Goal: Task Accomplishment & Management: Manage account settings

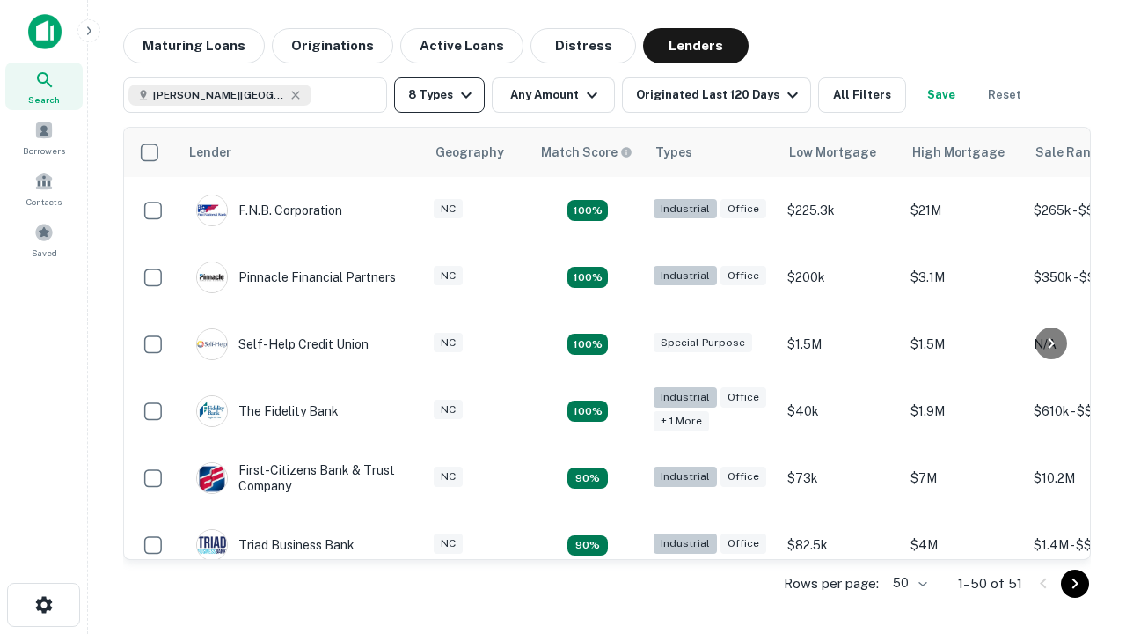
click at [439, 95] on button "8 Types" at bounding box center [439, 94] width 91 height 35
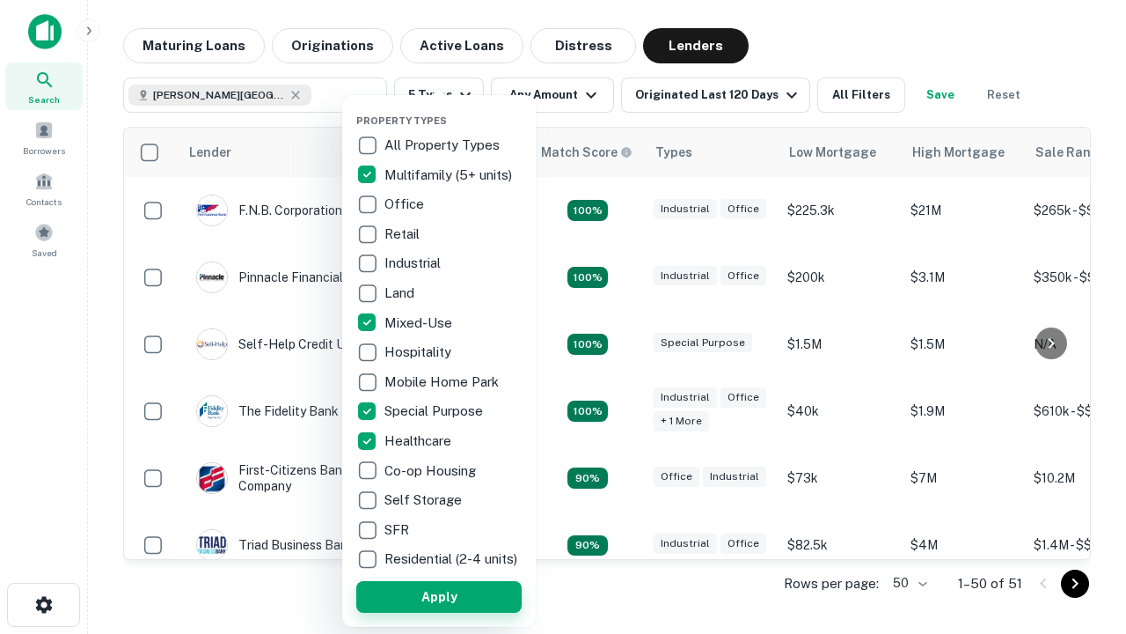
click at [439, 596] on button "Apply" at bounding box center [438, 597] width 165 height 32
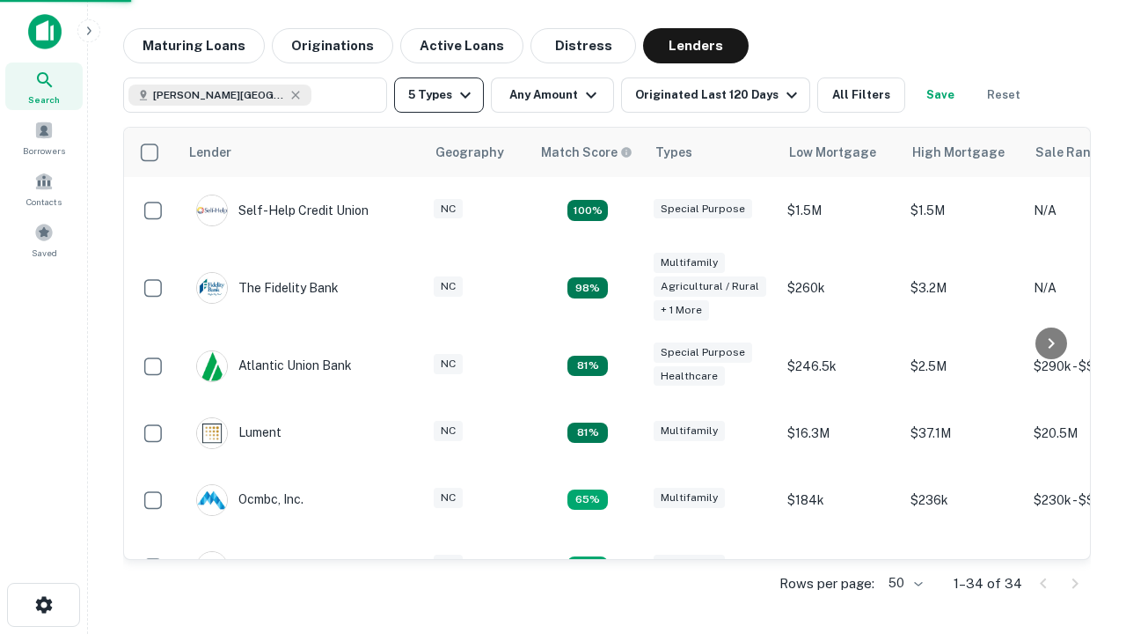
click at [439, 95] on button "5 Types" at bounding box center [439, 94] width 90 height 35
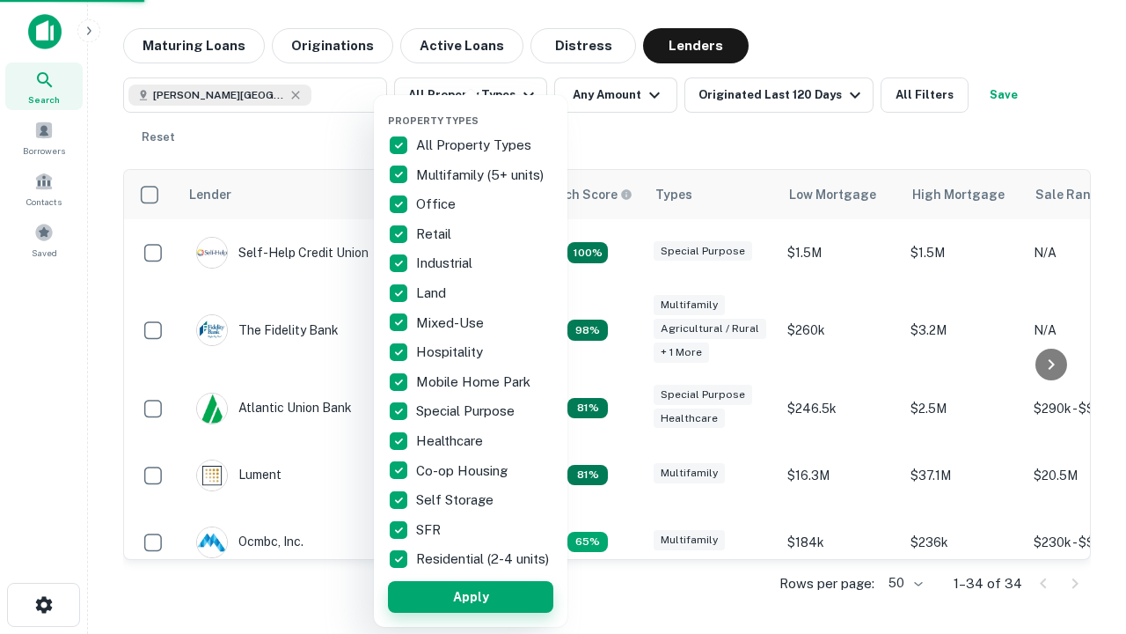
click at [471, 596] on button "Apply" at bounding box center [470, 597] width 165 height 32
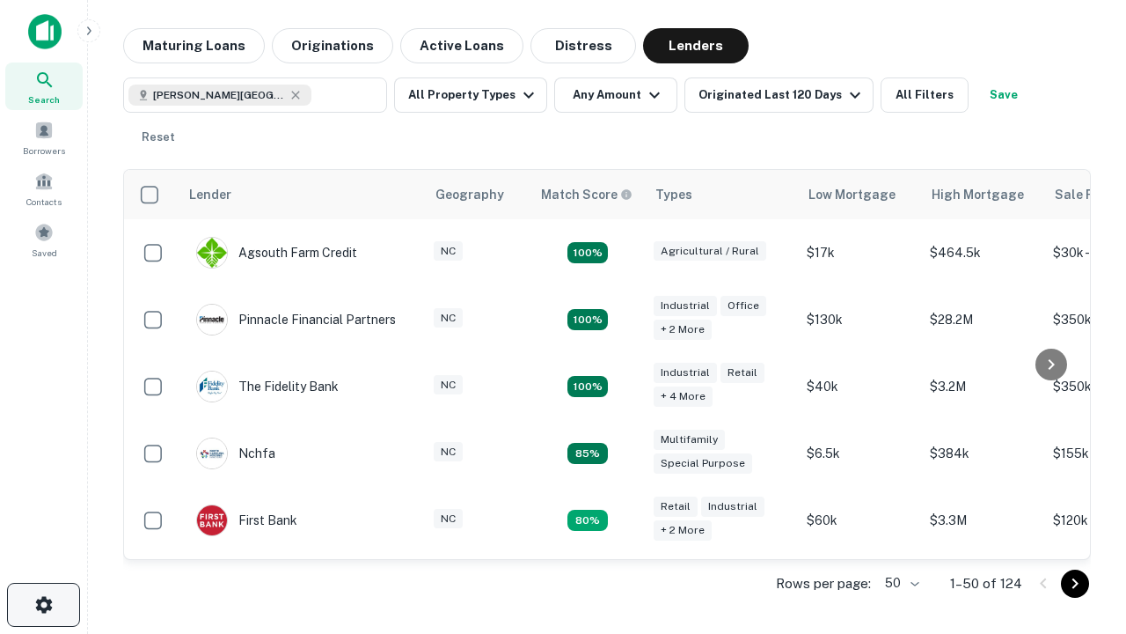
click at [43, 605] on icon "button" at bounding box center [43, 604] width 21 height 21
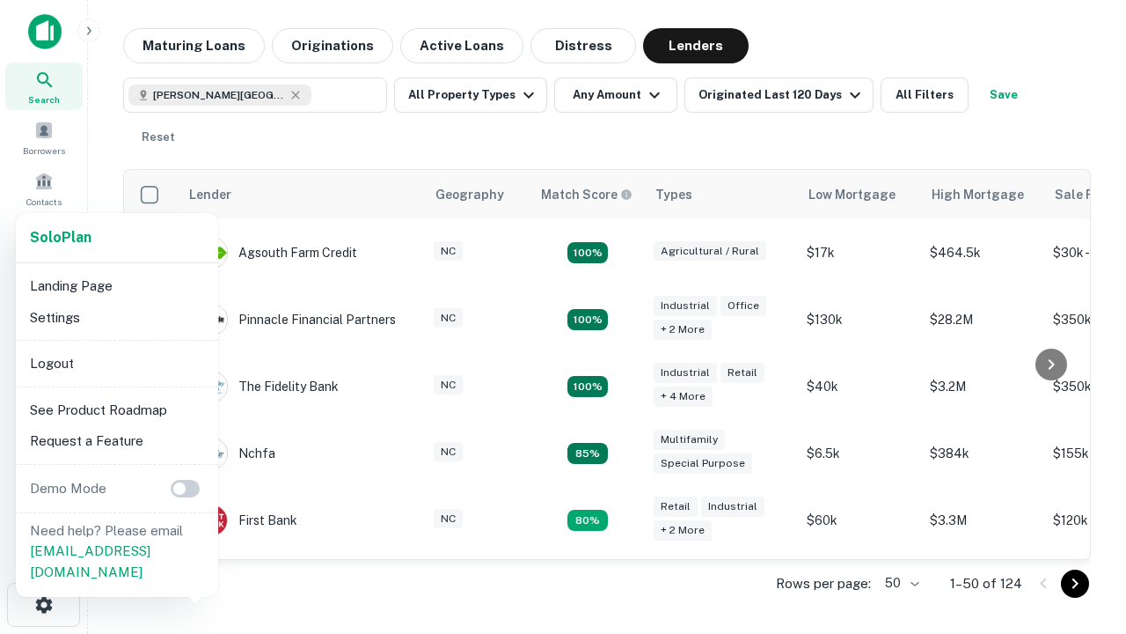
click at [116, 363] on li "Logout" at bounding box center [117, 364] width 188 height 32
